Goal: Task Accomplishment & Management: Use online tool/utility

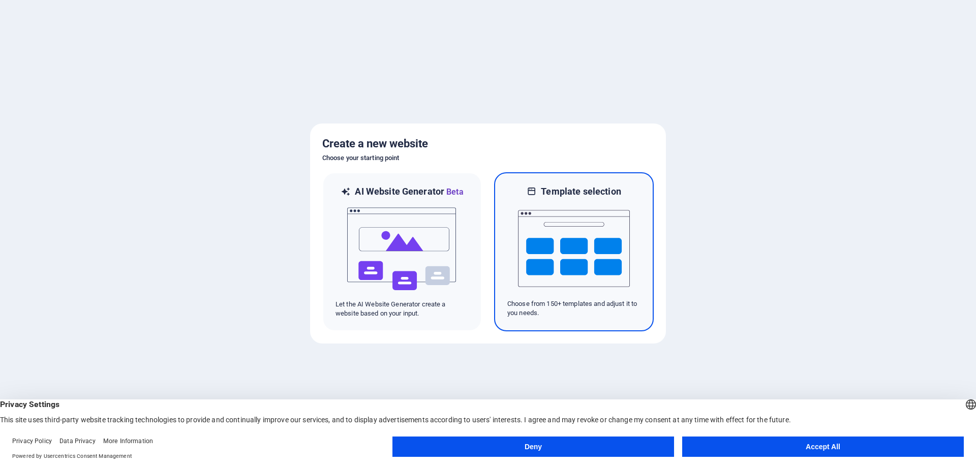
click at [582, 236] on img at bounding box center [574, 249] width 112 height 102
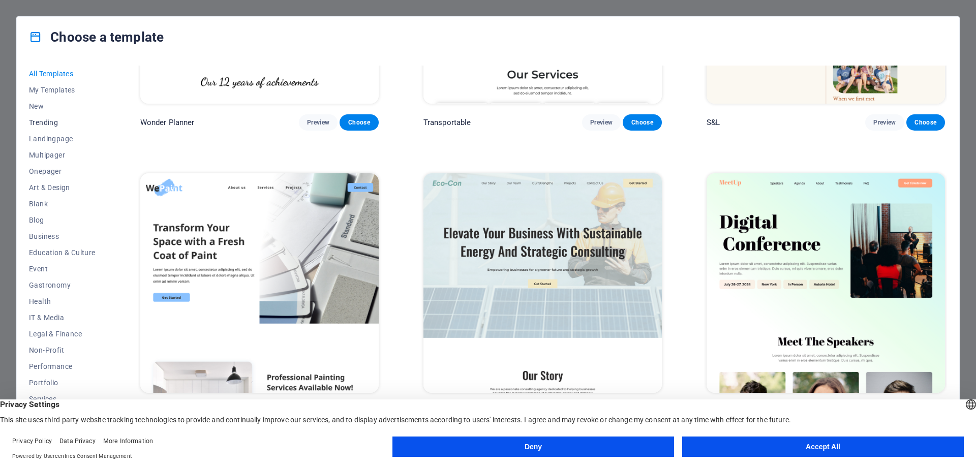
scroll to position [34, 0]
click at [42, 282] on span "IT & Media" at bounding box center [62, 284] width 67 height 8
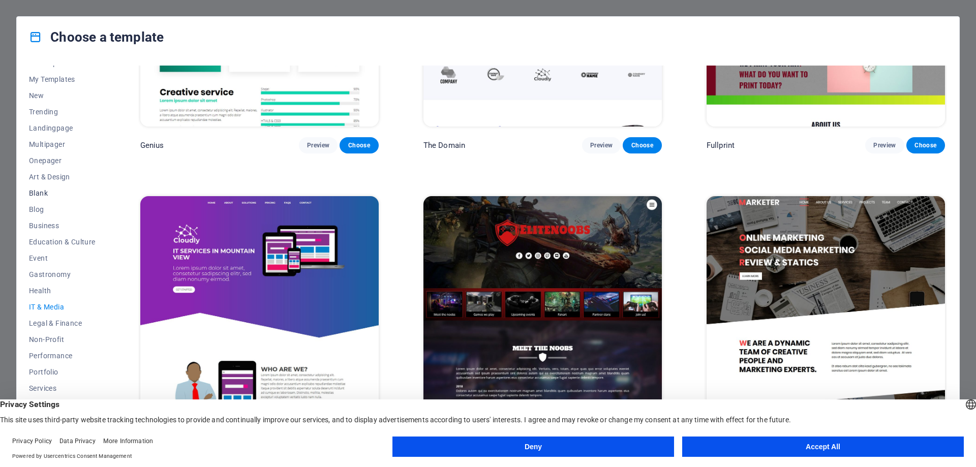
scroll to position [0, 0]
click at [64, 74] on span "All Templates" at bounding box center [62, 74] width 67 height 8
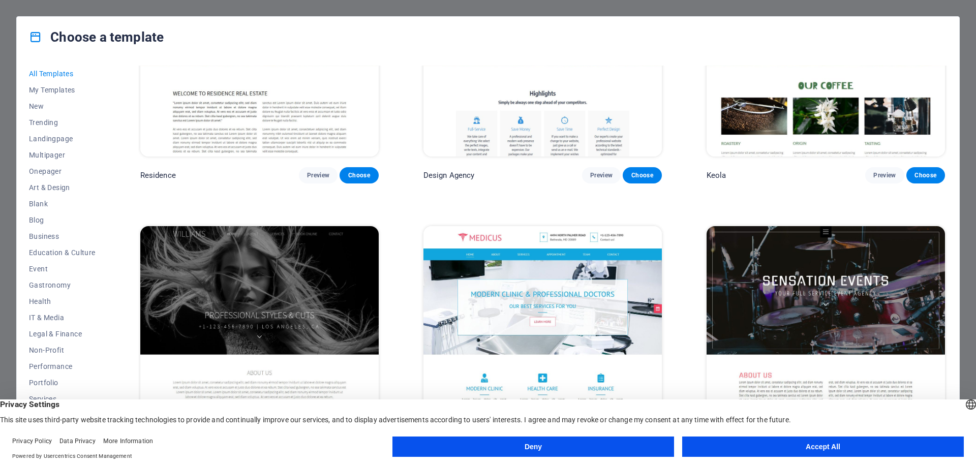
scroll to position [12369, 0]
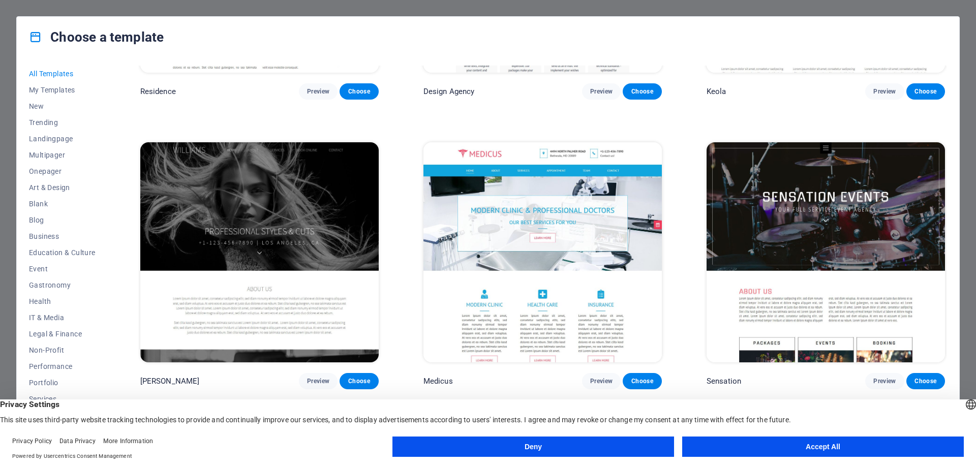
click at [632, 211] on img at bounding box center [543, 252] width 238 height 220
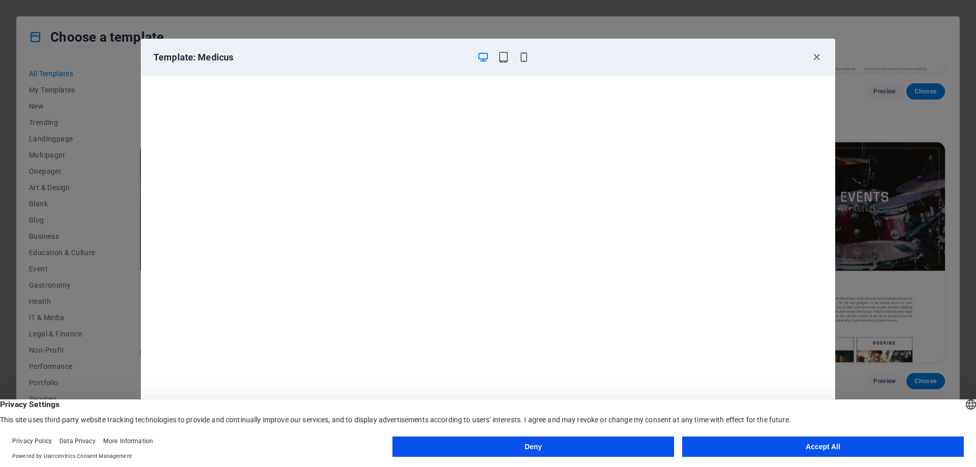
scroll to position [3, 0]
click at [797, 447] on button "Accept All" at bounding box center [823, 447] width 282 height 20
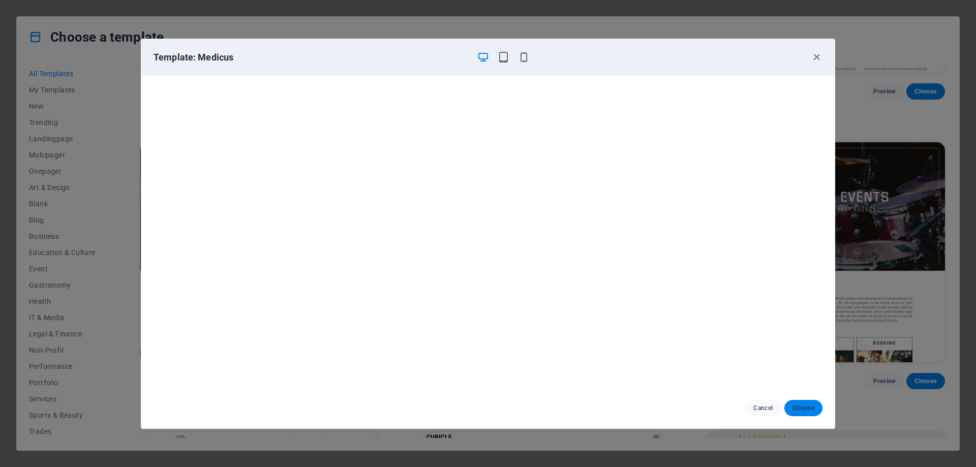
click at [795, 406] on span "Choose" at bounding box center [804, 408] width 22 height 8
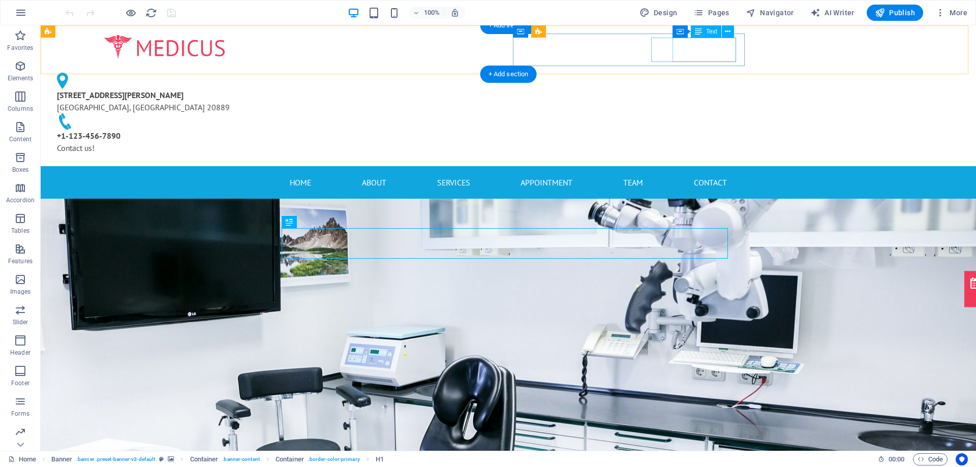
click at [273, 130] on div "[PHONE_NUMBER] Contact us!" at bounding box center [165, 142] width 216 height 24
click at [281, 69] on div "[STREET_ADDRESS][PERSON_NAME] [PHONE_NUMBER] Contact us!" at bounding box center [165, 113] width 232 height 89
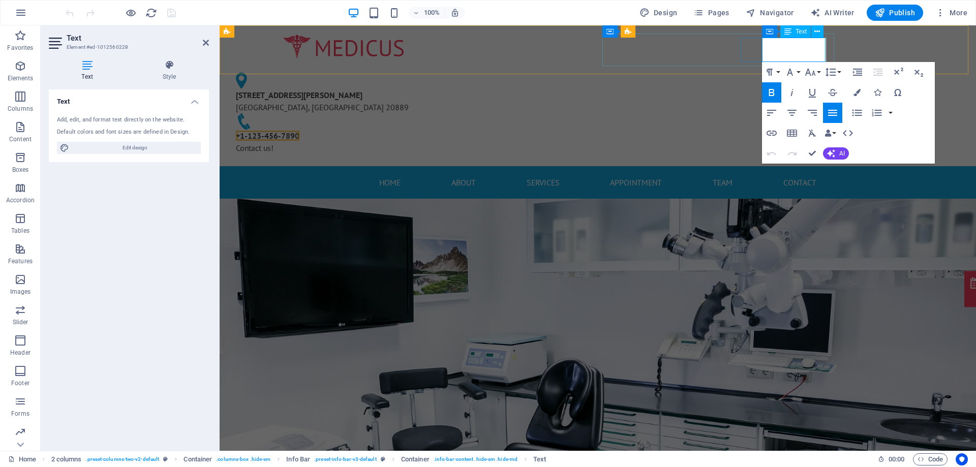
click at [299, 131] on span "+1-123-456-7890" at bounding box center [268, 136] width 64 height 10
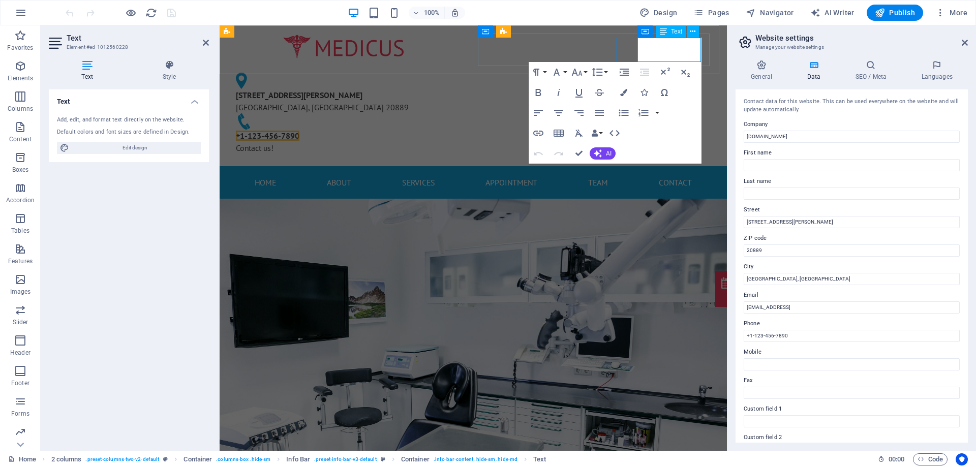
click at [299, 131] on span "+1-123-456-7890" at bounding box center [268, 136] width 64 height 10
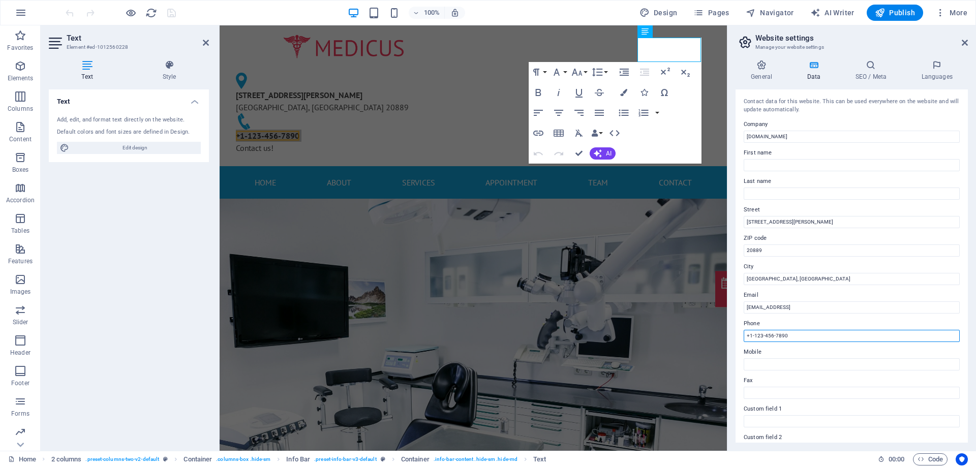
drag, startPoint x: 795, startPoint y: 334, endPoint x: 736, endPoint y: 338, distance: 59.2
click at [736, 338] on div "Contact data for this website. This can be used everywhere on the website and w…" at bounding box center [852, 265] width 232 height 353
type input "052-4701766"
click at [967, 43] on icon at bounding box center [965, 43] width 6 height 8
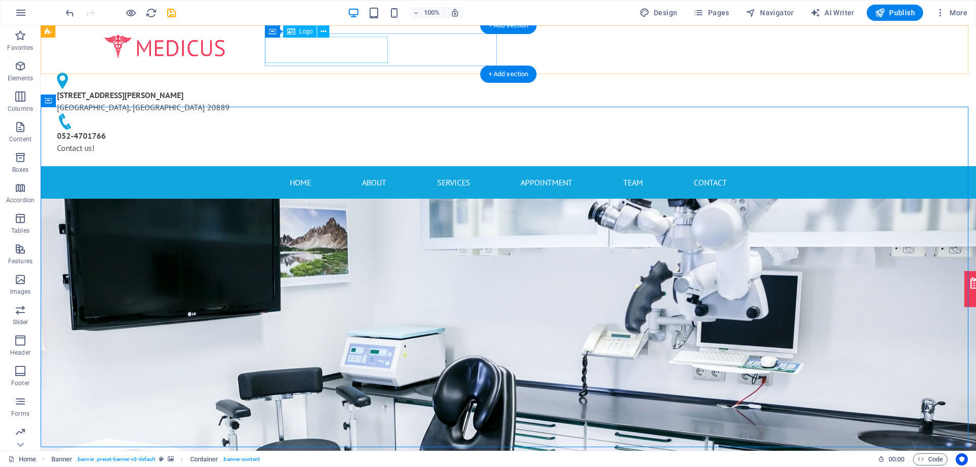
click at [281, 54] on div at bounding box center [165, 47] width 232 height 27
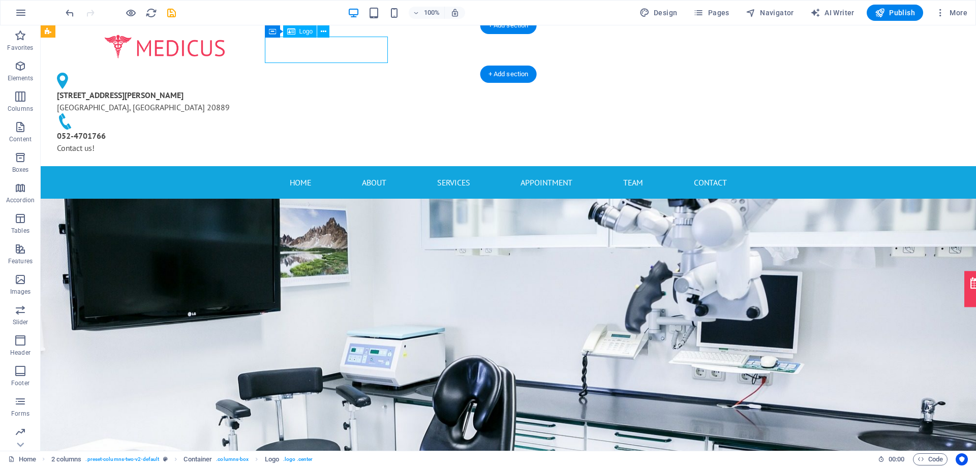
click at [281, 54] on div at bounding box center [165, 47] width 232 height 27
select select "px"
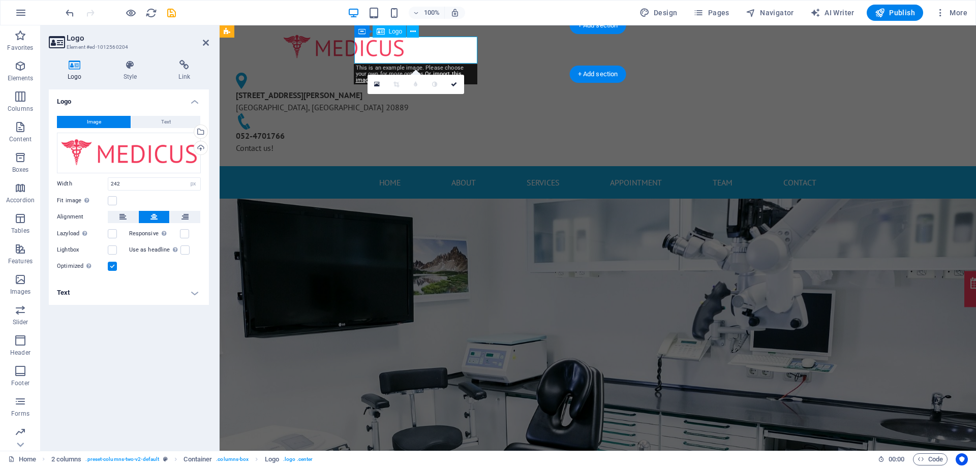
click at [425, 51] on div at bounding box center [344, 47] width 232 height 27
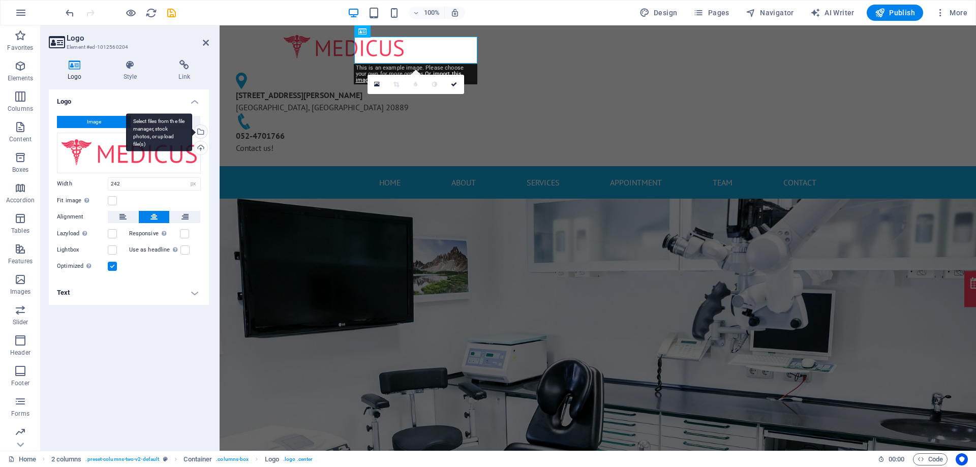
click at [201, 133] on div "Select files from the file manager, stock photos, or upload file(s)" at bounding box center [199, 132] width 15 height 15
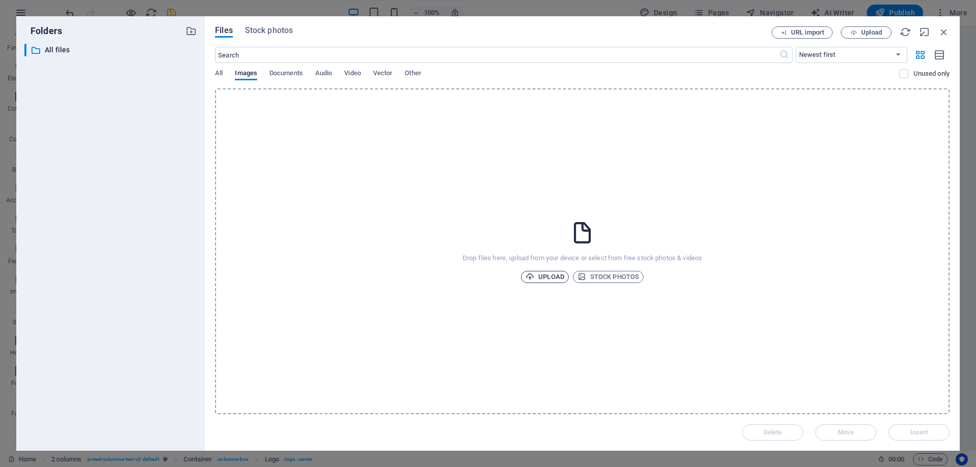
click at [543, 279] on span "Upload" at bounding box center [545, 277] width 39 height 12
click at [907, 421] on div "Uploading 1/1 item" at bounding box center [873, 415] width 135 height 16
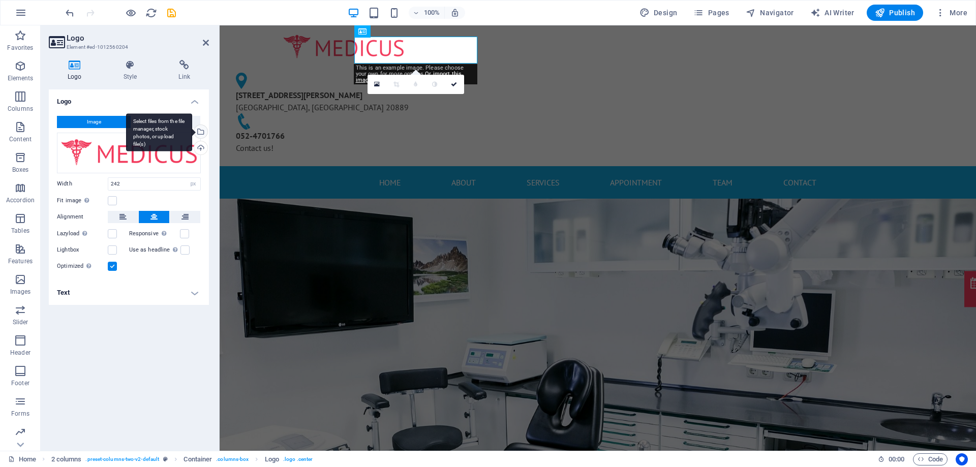
click at [192, 131] on div "Select files from the file manager, stock photos, or upload file(s)" at bounding box center [159, 132] width 66 height 38
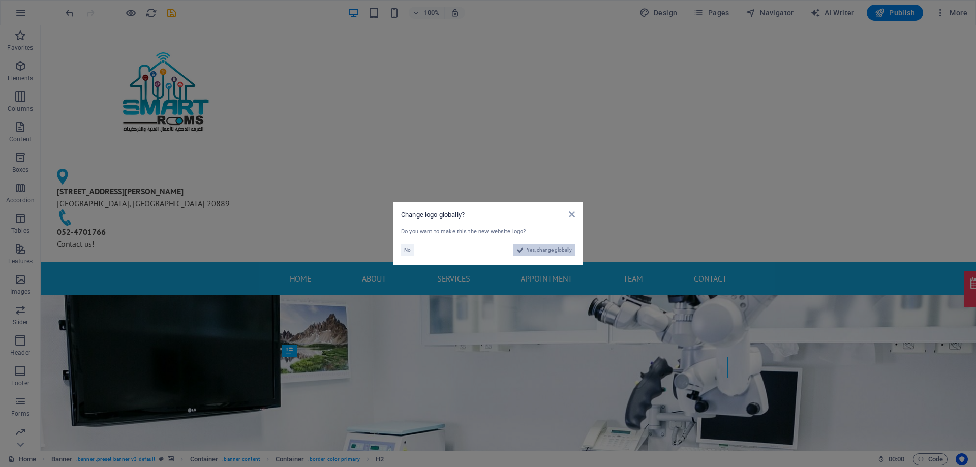
click at [564, 249] on span "Yes, change globally" at bounding box center [549, 250] width 45 height 12
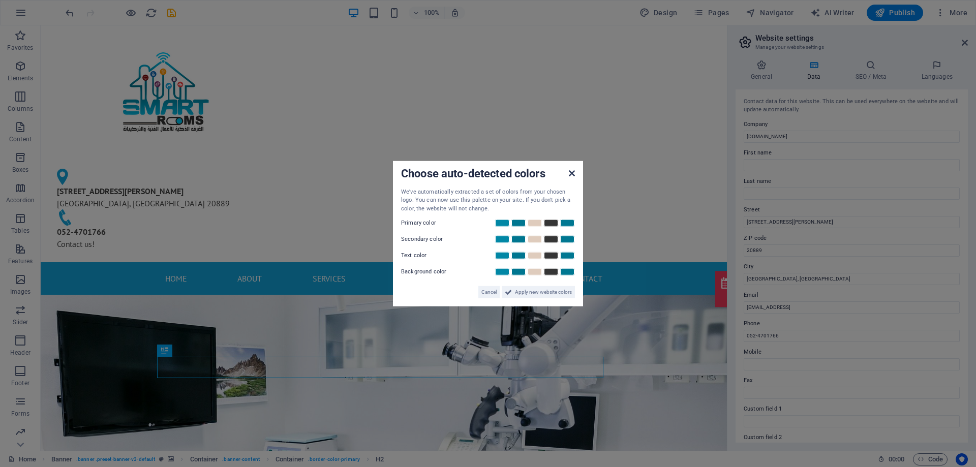
click at [572, 172] on icon at bounding box center [572, 173] width 6 height 8
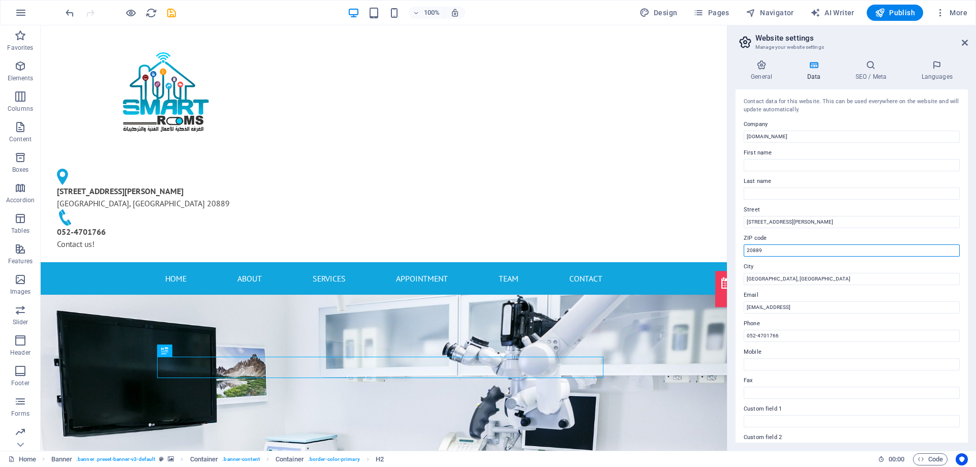
click at [789, 250] on input "20889" at bounding box center [852, 251] width 216 height 12
type input "0000"
click at [778, 281] on input "[GEOGRAPHIC_DATA], [GEOGRAPHIC_DATA]" at bounding box center [852, 279] width 216 height 12
drag, startPoint x: 787, startPoint y: 279, endPoint x: 728, endPoint y: 282, distance: 59.1
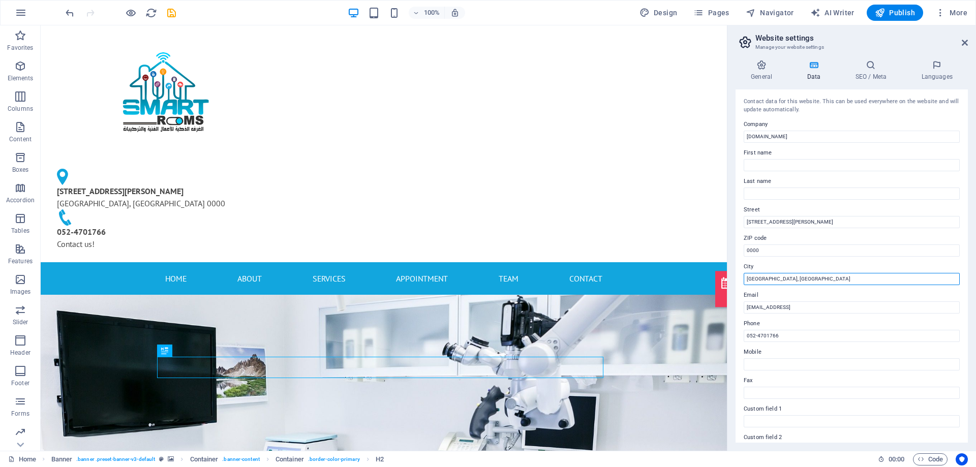
click at [728, 282] on aside "Website settings Manage your website settings General Data SEO / Meta Languages…" at bounding box center [851, 238] width 249 height 426
type input "[GEOGRAPHIC_DATA]"
click at [964, 41] on icon at bounding box center [965, 43] width 6 height 8
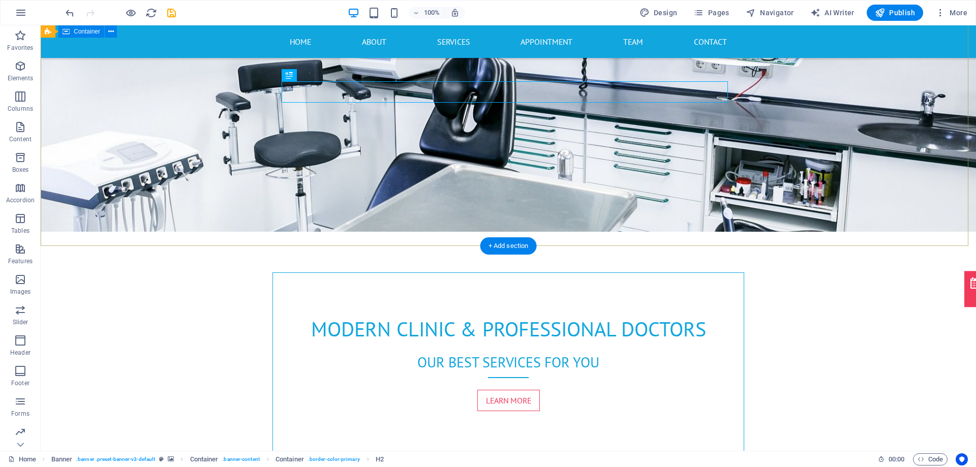
scroll to position [407, 0]
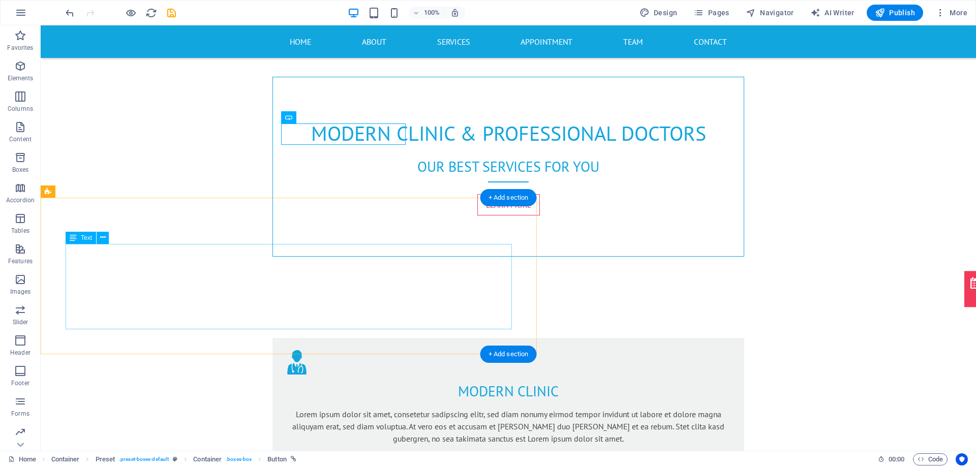
scroll to position [610, 0]
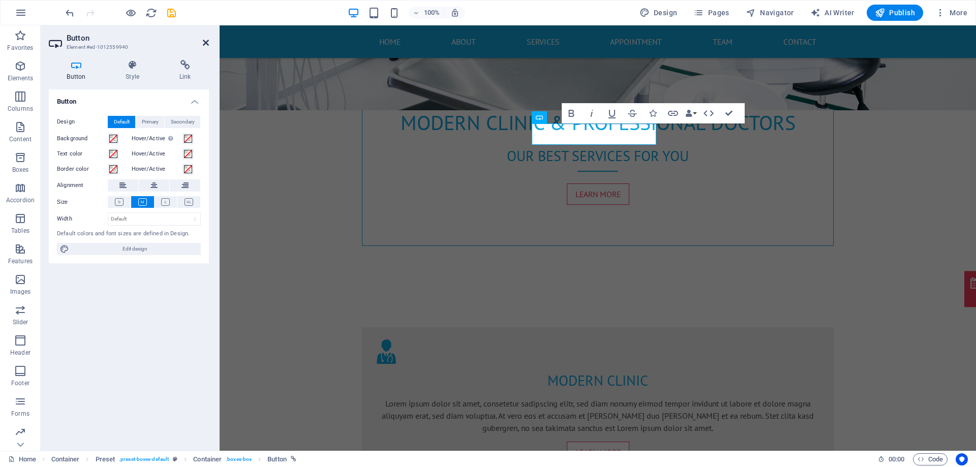
click at [203, 41] on icon at bounding box center [206, 43] width 6 height 8
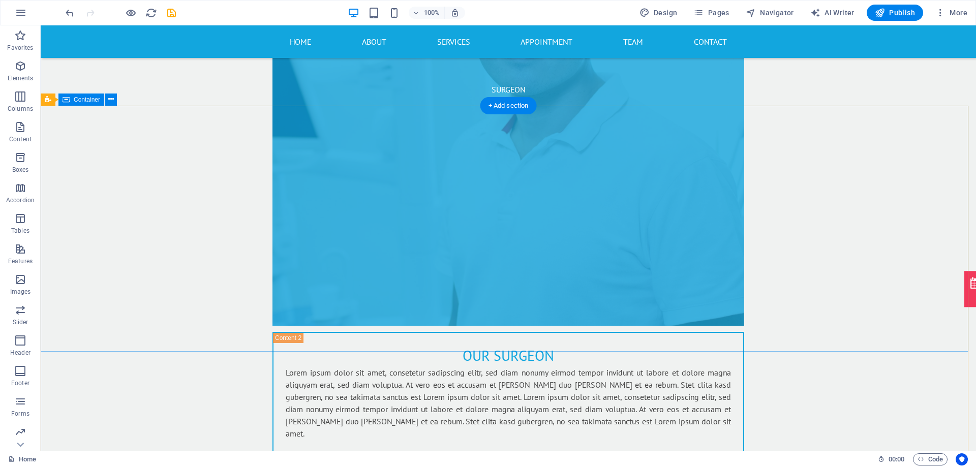
scroll to position [4458, 0]
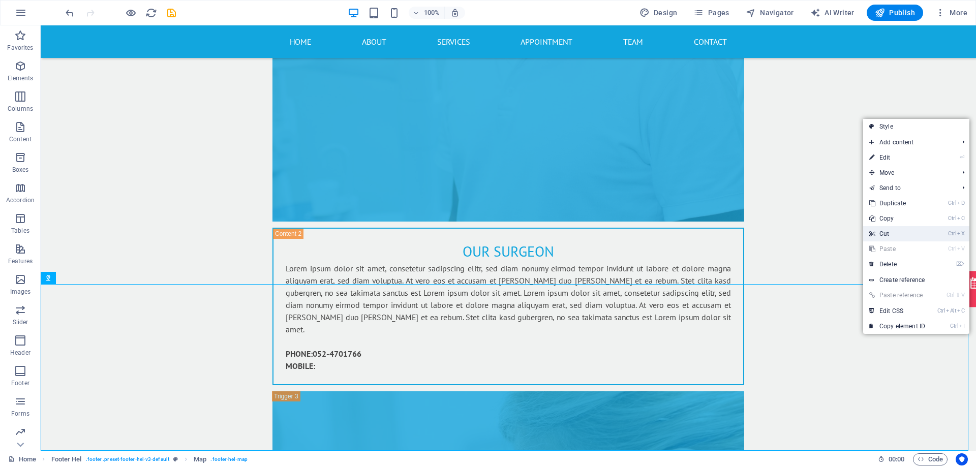
click at [883, 234] on link "Ctrl X Cut" at bounding box center [897, 233] width 68 height 15
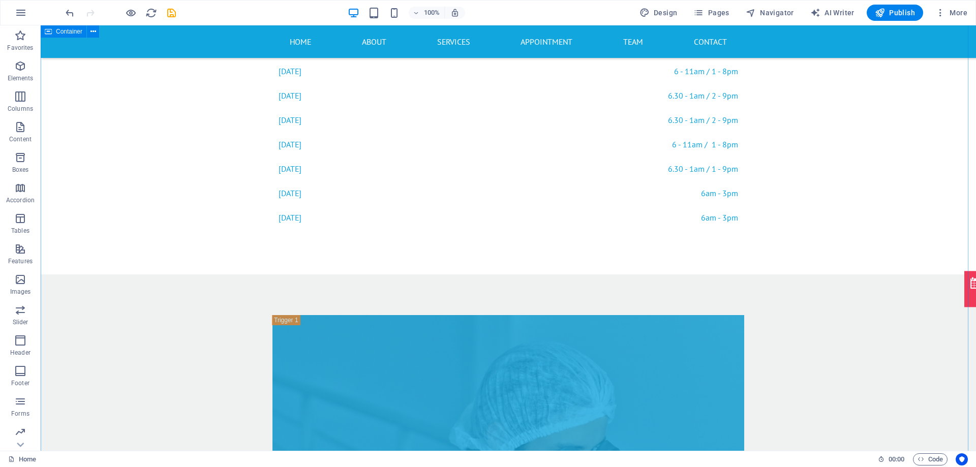
scroll to position [3223, 0]
